Goal: Task Accomplishment & Management: Use online tool/utility

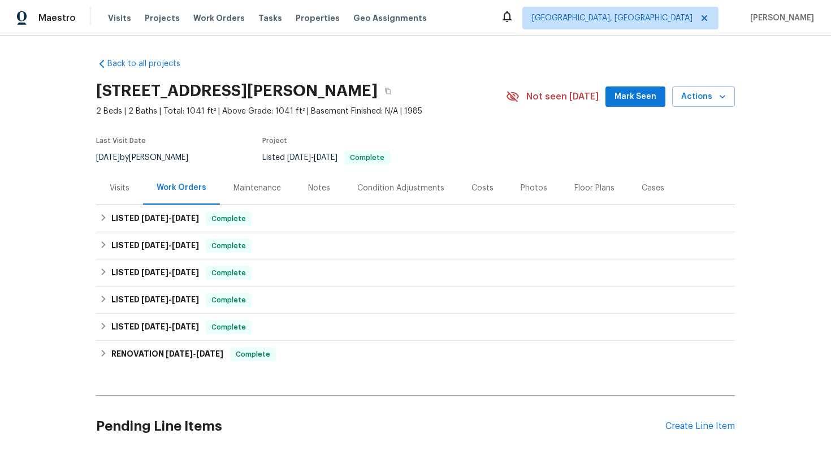
scroll to position [90, 0]
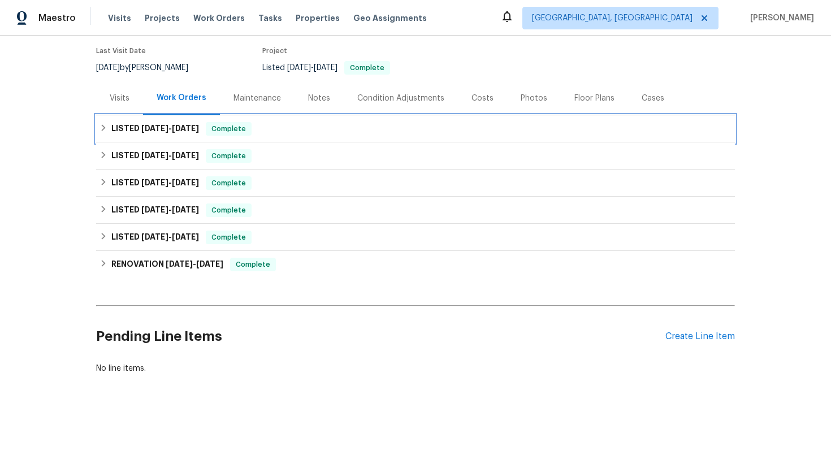
click at [174, 121] on div "LISTED 8/25/25 - 8/27/25 Complete" at bounding box center [415, 128] width 639 height 27
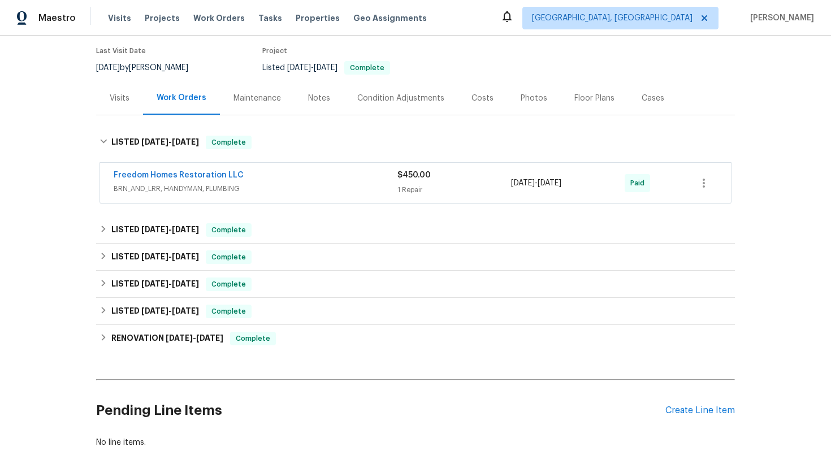
click at [296, 180] on div "Freedom Homes Restoration LLC" at bounding box center [256, 177] width 284 height 14
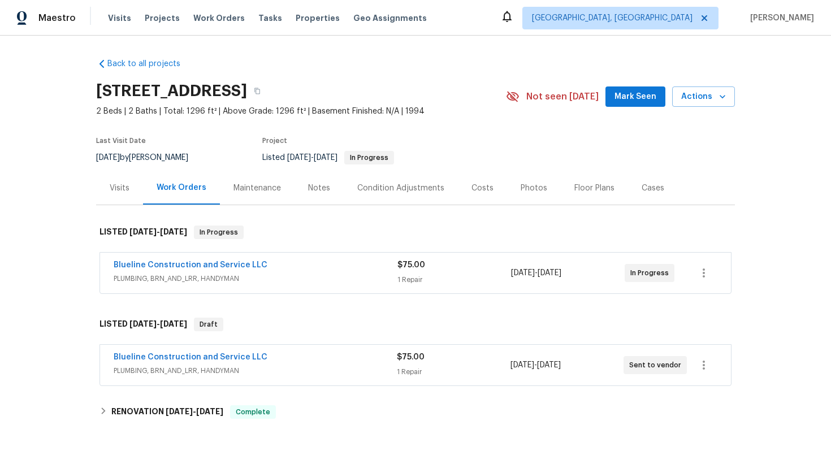
click at [274, 270] on div "Blueline Construction and Service LLC" at bounding box center [256, 266] width 284 height 14
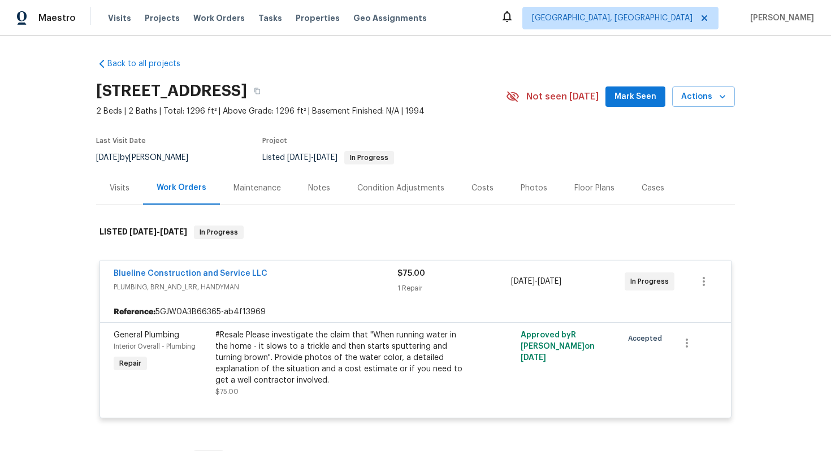
click at [317, 276] on div "Blueline Construction and Service LLC" at bounding box center [256, 275] width 284 height 14
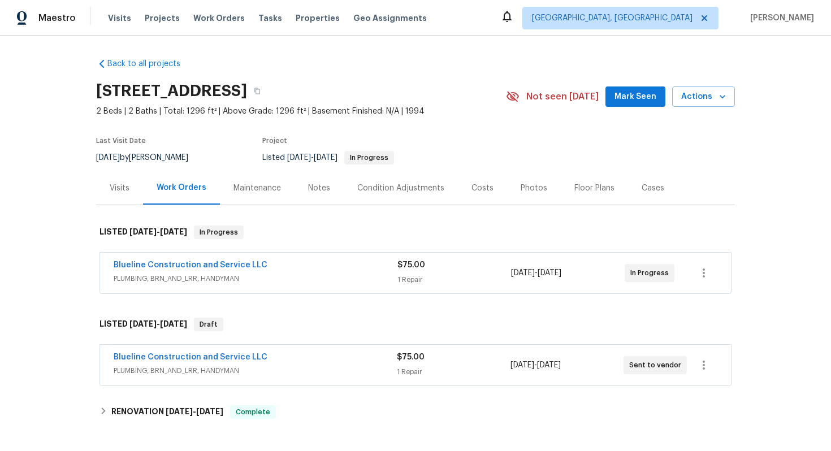
click at [317, 276] on span "PLUMBING, BRN_AND_LRR, HANDYMAN" at bounding box center [256, 278] width 284 height 11
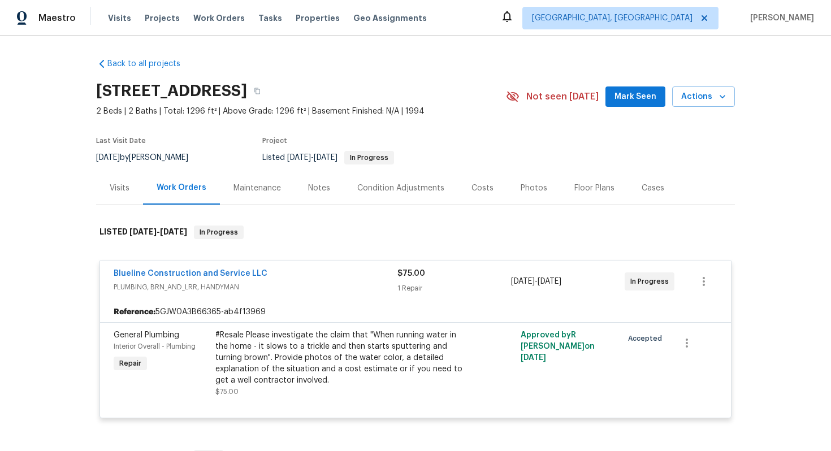
click at [328, 274] on div "Blueline Construction and Service LLC" at bounding box center [256, 275] width 284 height 14
